Goal: Task Accomplishment & Management: Use online tool/utility

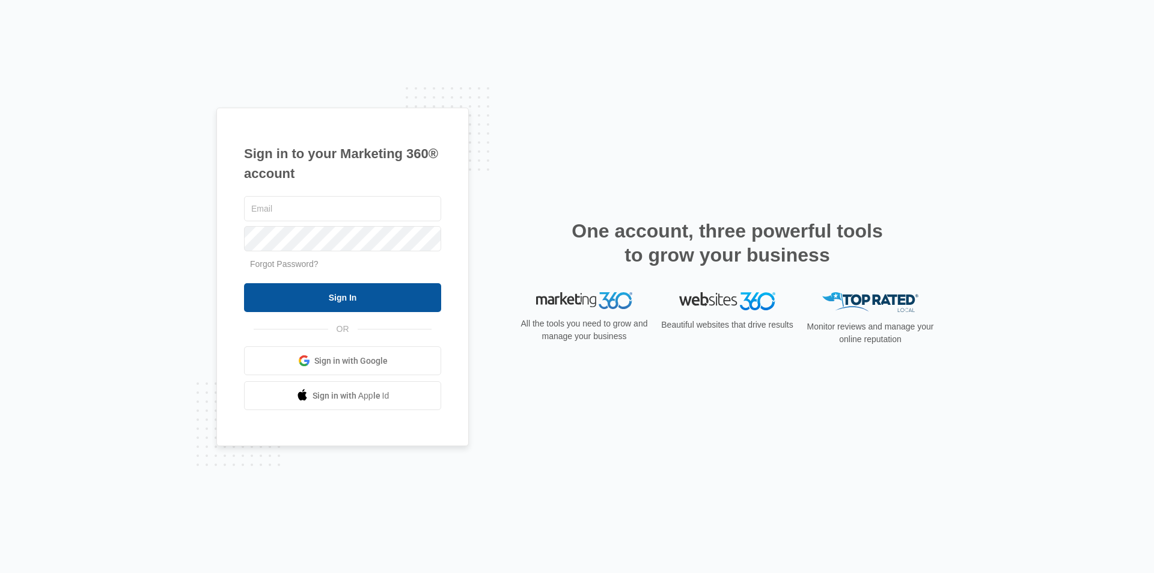
type input "[PERSON_NAME][EMAIL_ADDRESS][DOMAIN_NAME]"
click at [332, 296] on input "Sign In" at bounding box center [342, 297] width 197 height 29
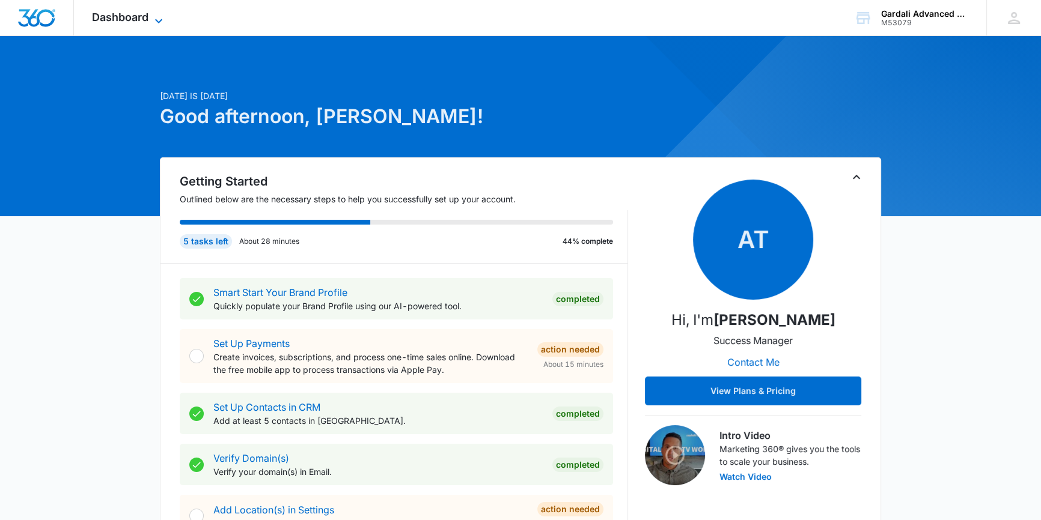
click at [135, 22] on span "Dashboard" at bounding box center [120, 17] width 56 height 13
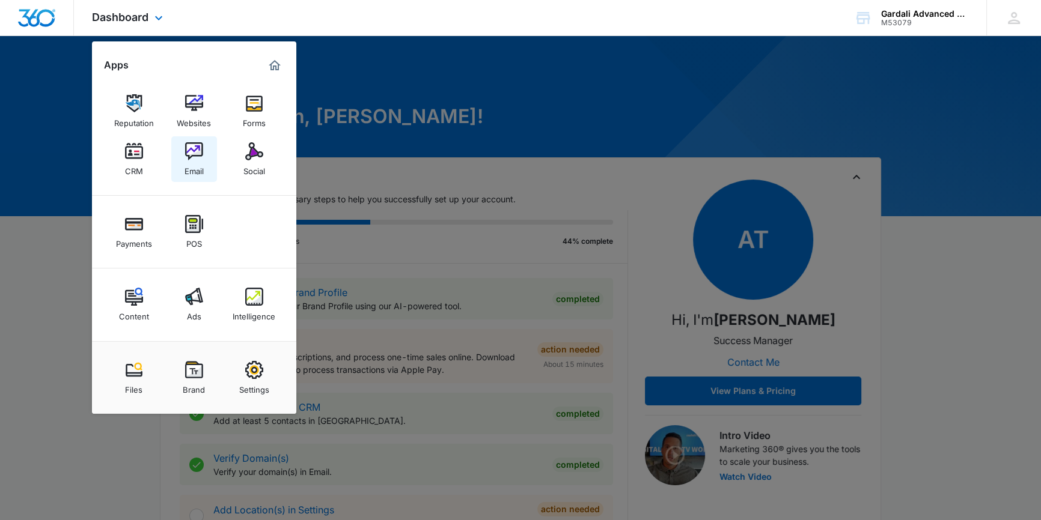
click at [198, 149] on img at bounding box center [194, 151] width 18 height 18
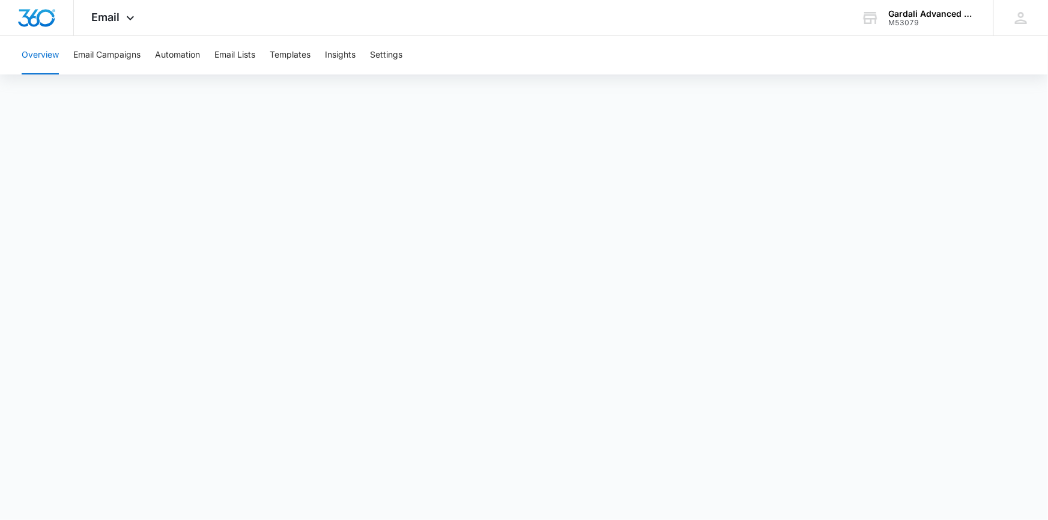
click at [788, 59] on div "Overview Email Campaigns Automation Email Lists Templates Insights Settings" at bounding box center [524, 55] width 1020 height 38
click at [108, 57] on button "Email Campaigns" at bounding box center [106, 55] width 67 height 38
